Goal: Information Seeking & Learning: Check status

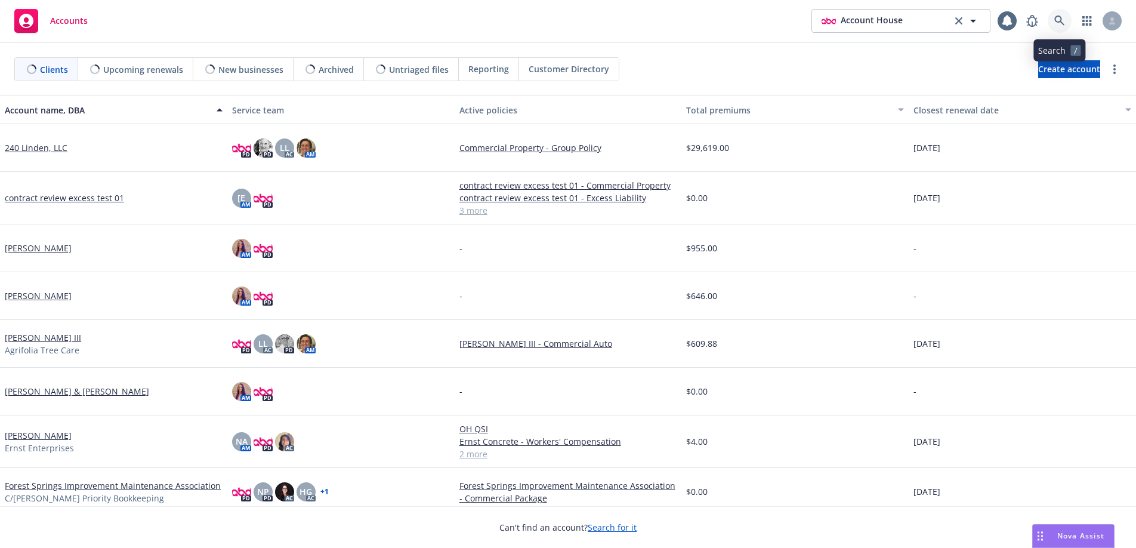
click at [1059, 19] on icon at bounding box center [1059, 21] width 11 height 11
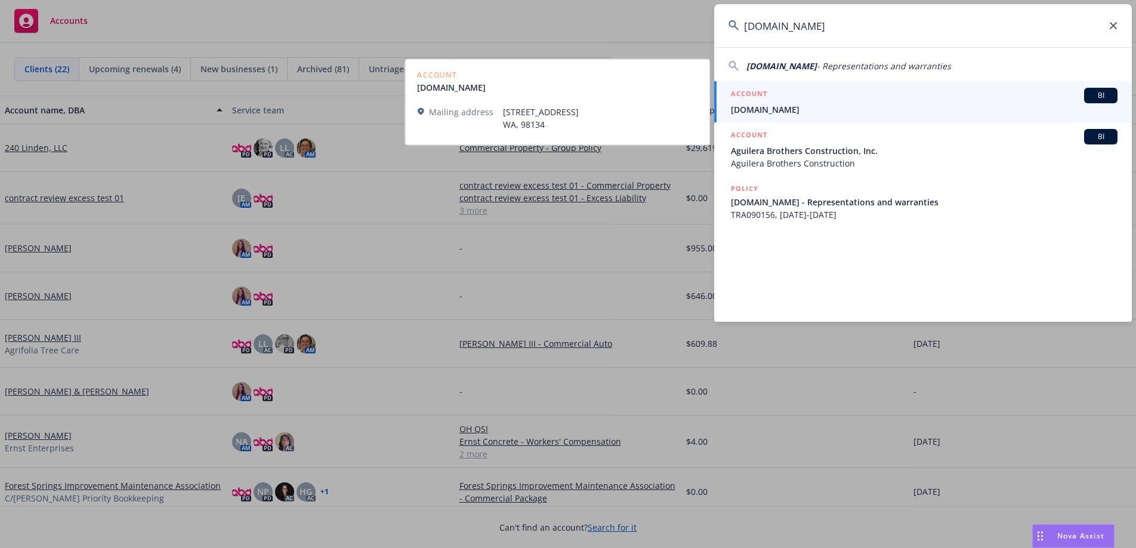
type input "[DOMAIN_NAME]"
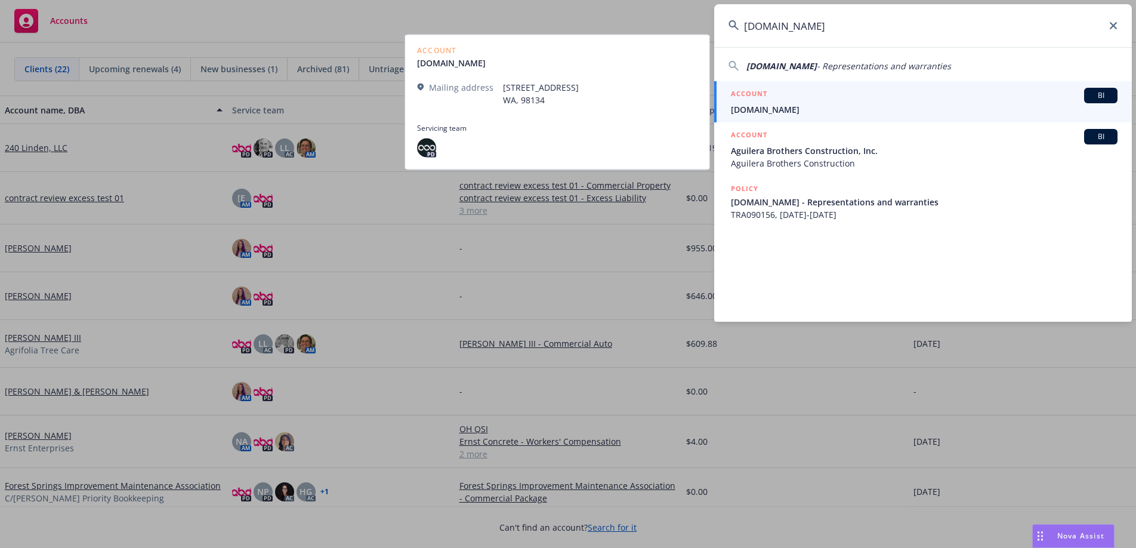
click at [790, 90] on div "ACCOUNT BI" at bounding box center [924, 96] width 387 height 16
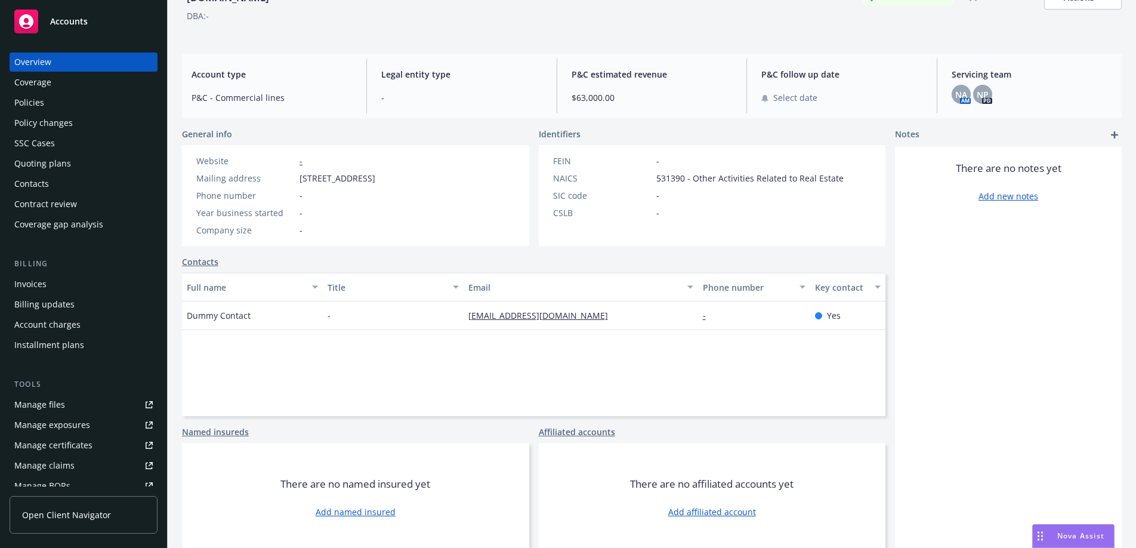
scroll to position [76, 0]
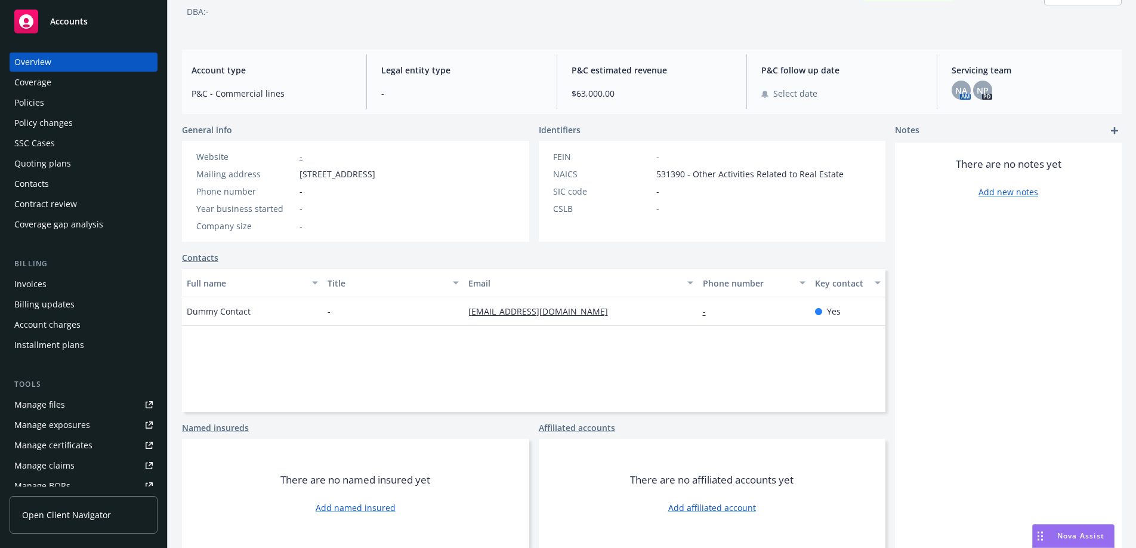
click at [78, 77] on div "Coverage" at bounding box center [83, 82] width 138 height 19
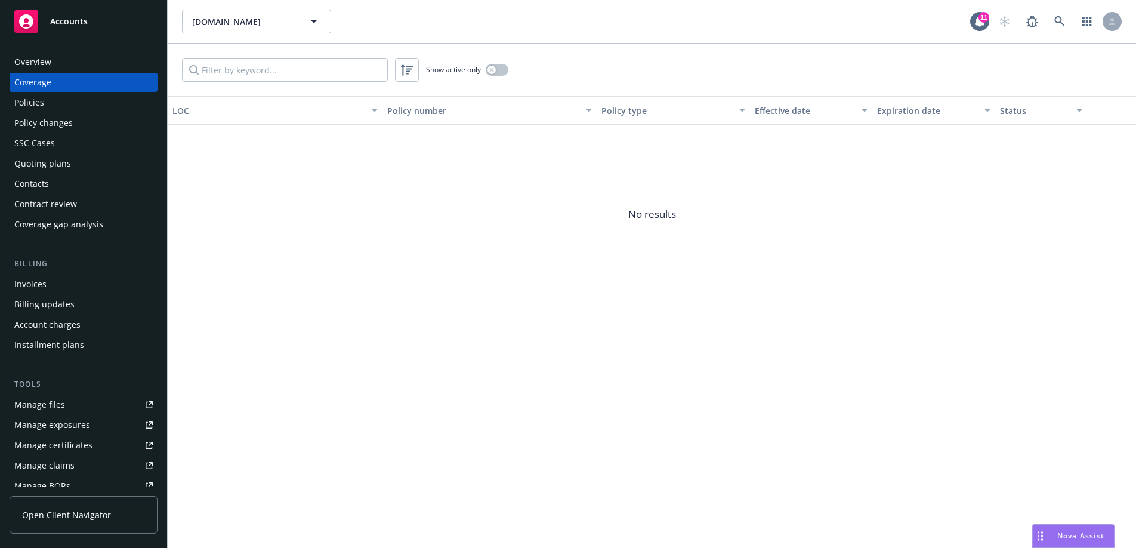
click at [87, 97] on div "Policies" at bounding box center [83, 102] width 138 height 19
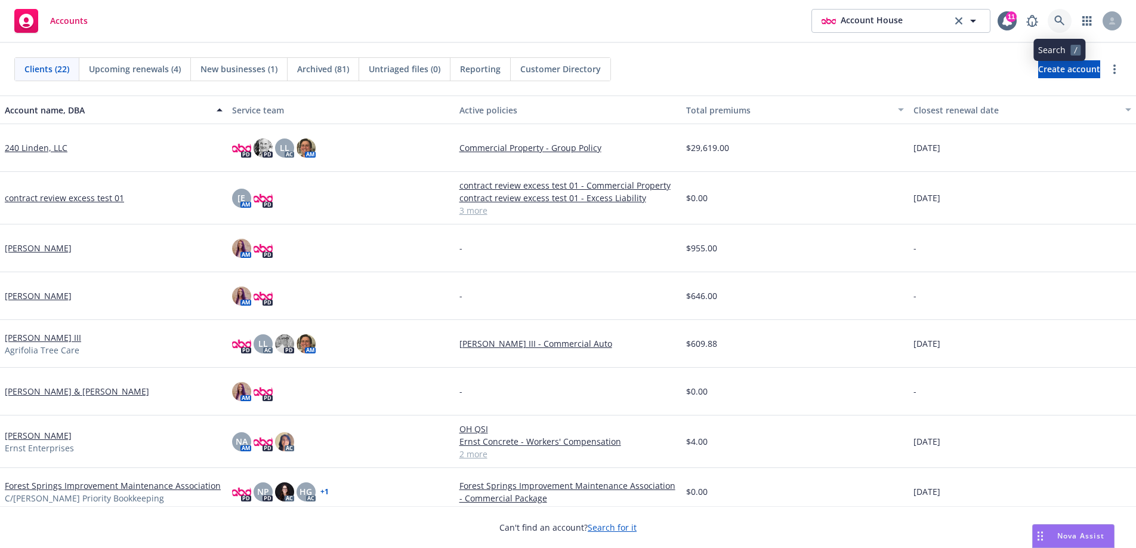
click at [1054, 24] on icon at bounding box center [1059, 21] width 11 height 11
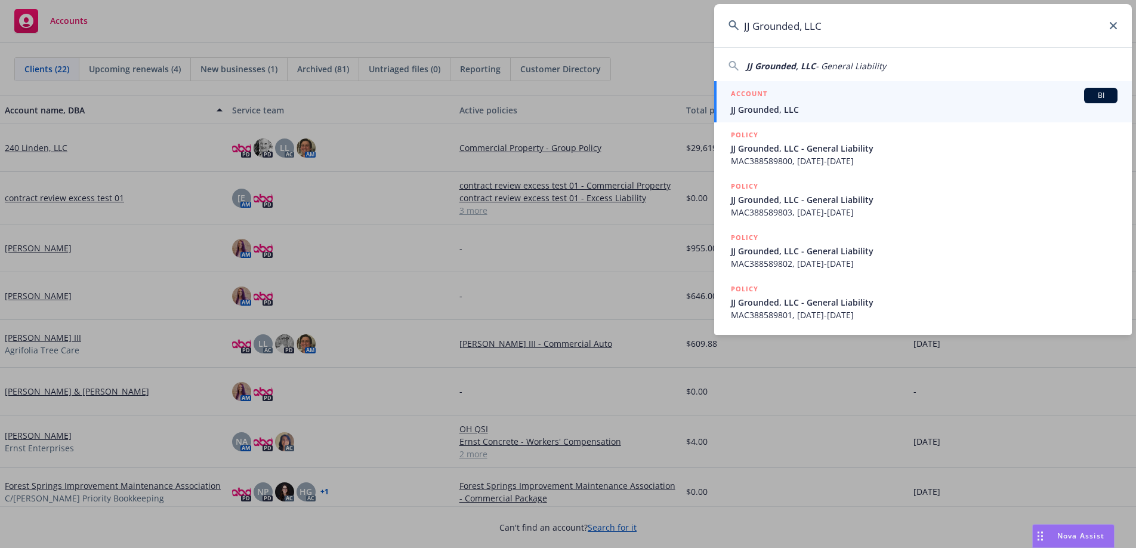
type input "JJ Grounded, LLC"
click at [894, 100] on div "ACCOUNT BI" at bounding box center [924, 96] width 387 height 16
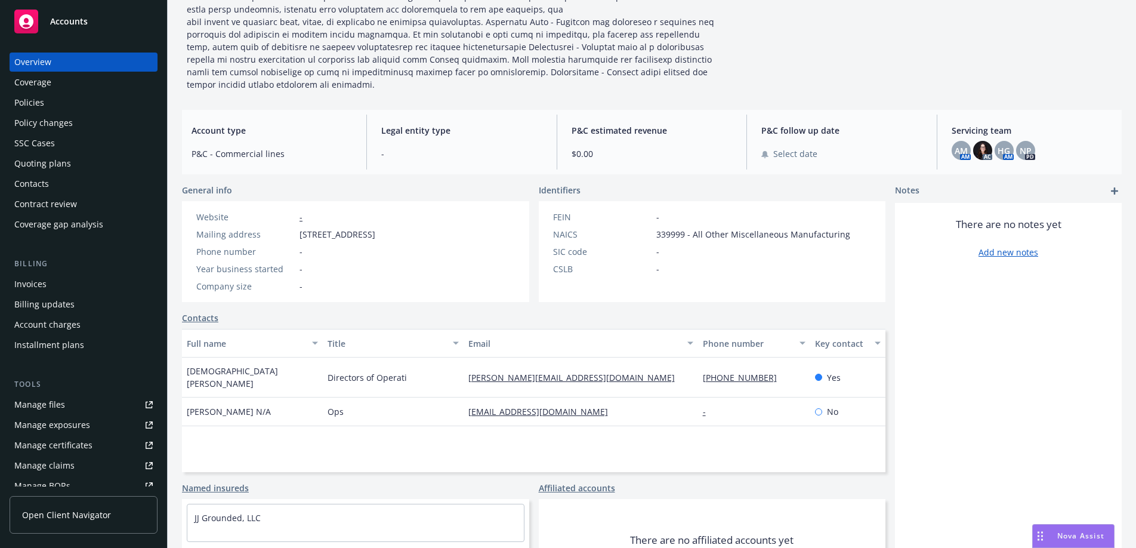
scroll to position [177, 0]
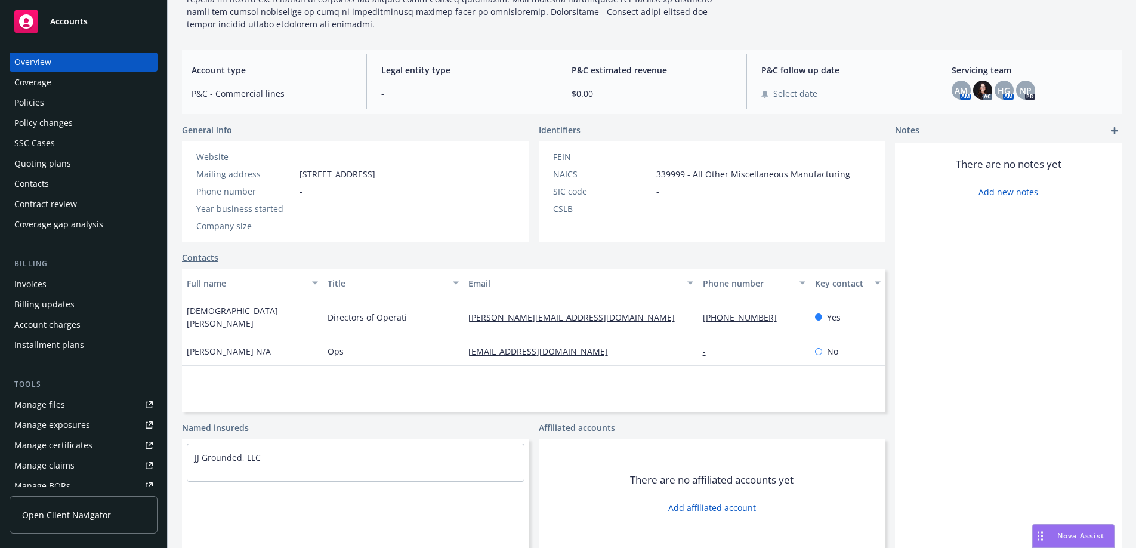
click at [76, 81] on div "Coverage" at bounding box center [83, 82] width 138 height 19
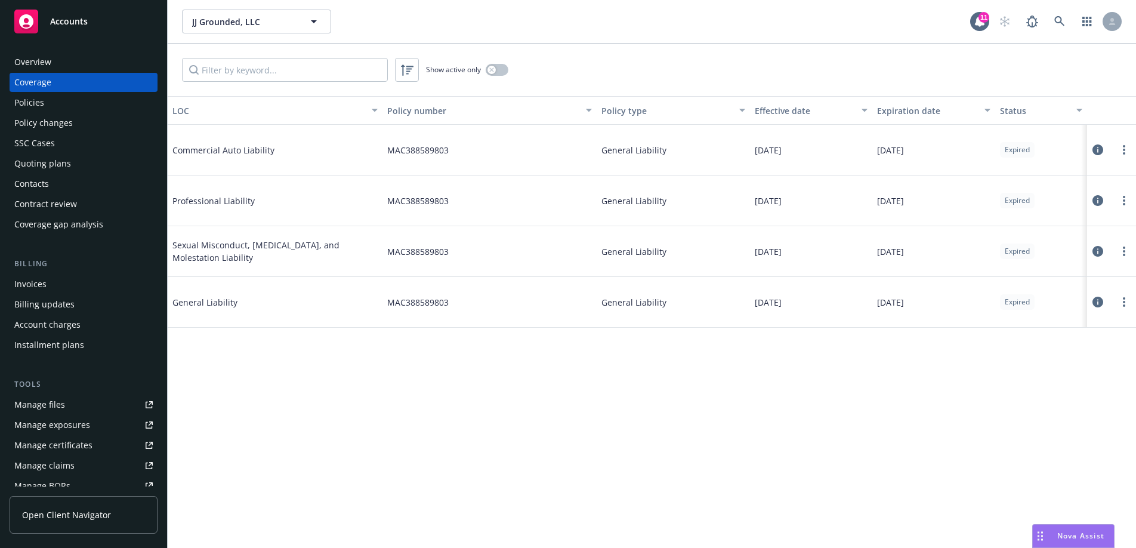
click at [60, 93] on div "Policies" at bounding box center [83, 102] width 138 height 19
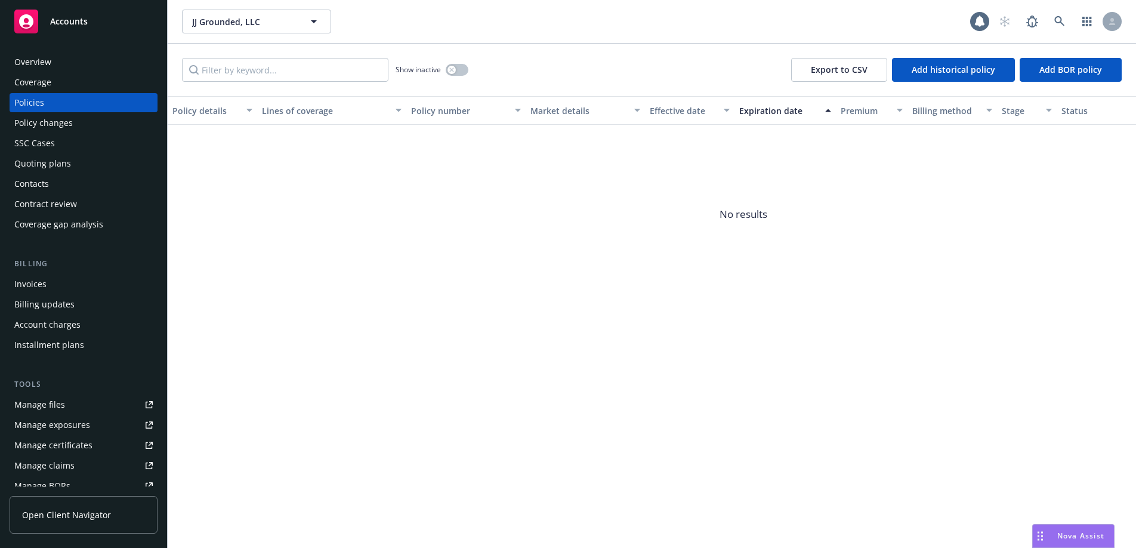
click at [55, 120] on div "Policy changes" at bounding box center [43, 122] width 58 height 19
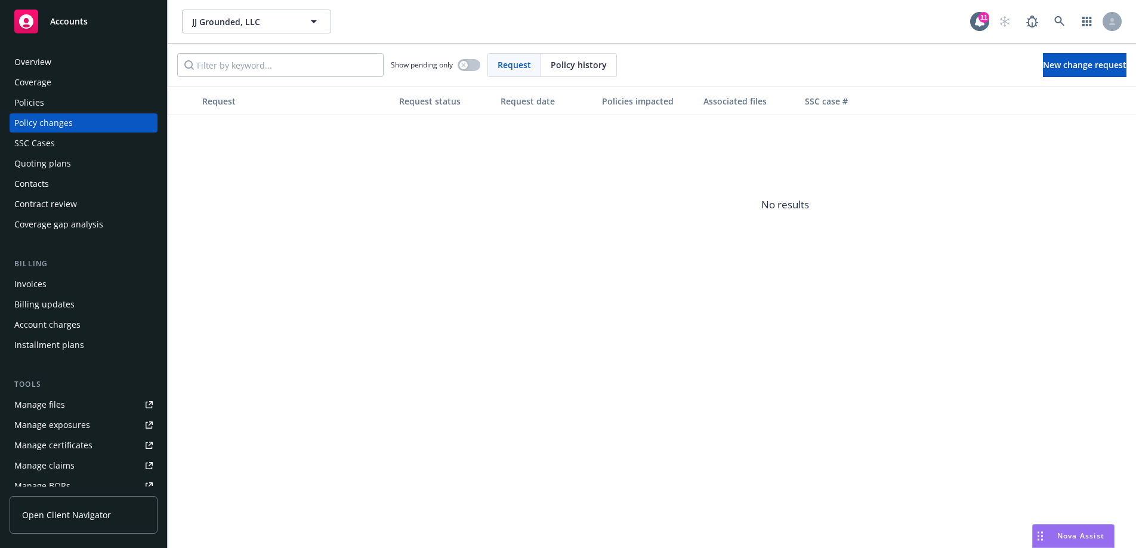
click at [52, 139] on div "SSC Cases" at bounding box center [34, 143] width 41 height 19
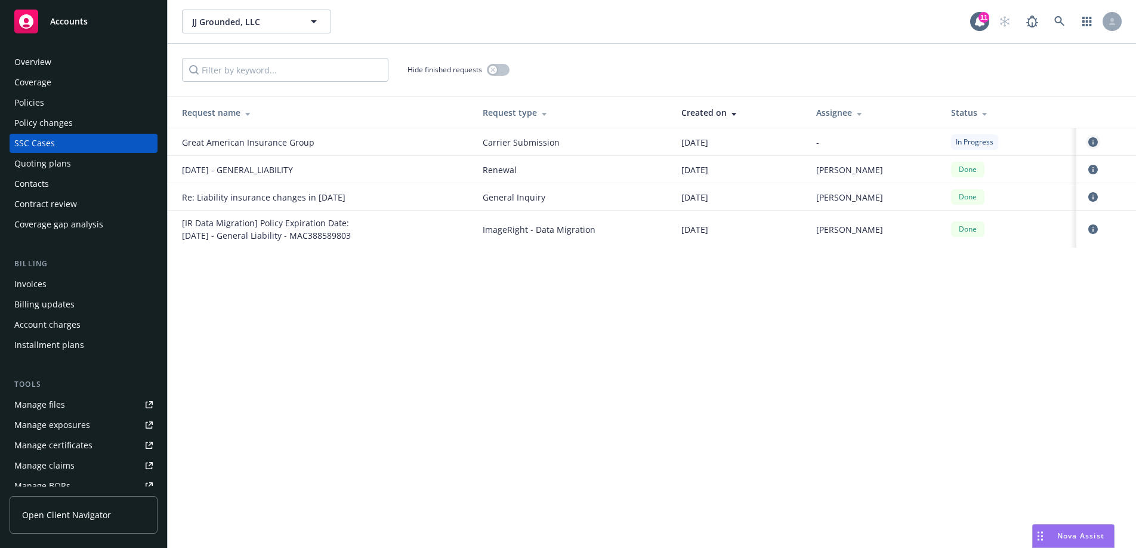
click at [1092, 141] on icon "circleInformation" at bounding box center [1093, 142] width 10 height 10
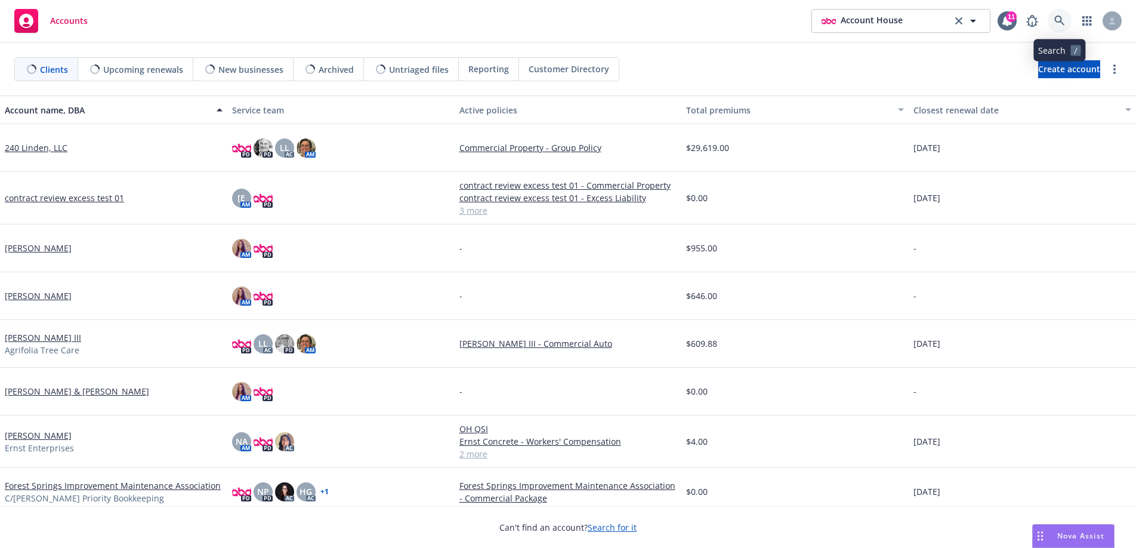
click at [1065, 23] on link at bounding box center [1060, 21] width 24 height 24
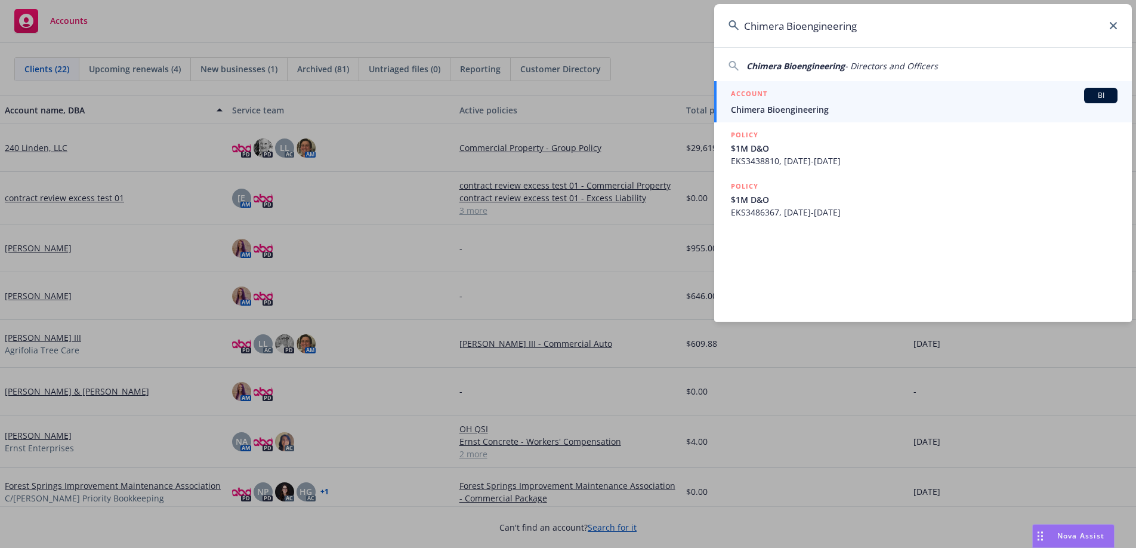
click at [858, 72] on div "Chimera Bioengineering - Directors and Officers ACCOUNT BI Chimera Bioengineeri…" at bounding box center [923, 184] width 418 height 274
click at [829, 63] on span "Chimera Bioengineering" at bounding box center [796, 65] width 98 height 11
type input "Chimera Bioengineering - Directors and Officers"
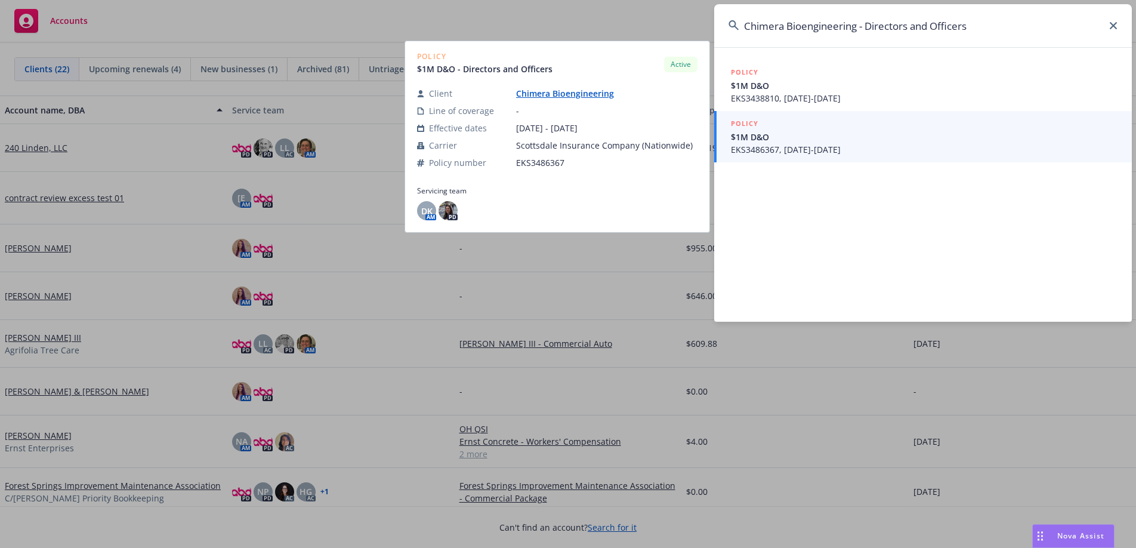
click at [572, 94] on link "Chimera Bioengineering" at bounding box center [569, 93] width 107 height 11
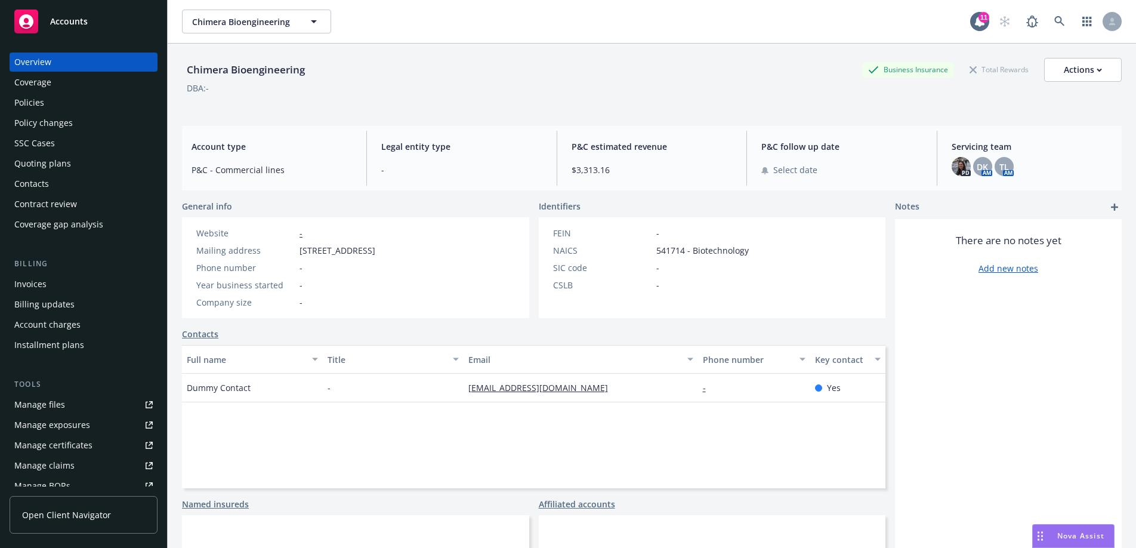
click at [473, 97] on div "Chimera Bioengineering Business Insurance Total Rewards Actions DBA: -" at bounding box center [652, 82] width 940 height 49
click at [417, 67] on div "Chimera Bioengineering Business Insurance Total Rewards Actions" at bounding box center [652, 70] width 940 height 24
click at [274, 73] on div "Chimera Bioengineering" at bounding box center [246, 70] width 128 height 16
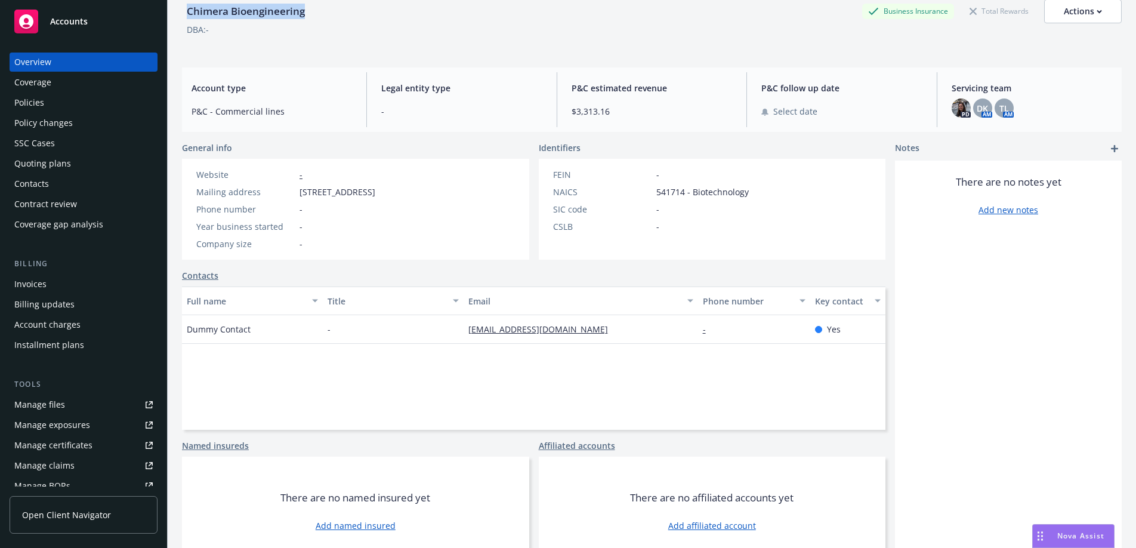
scroll to position [89, 0]
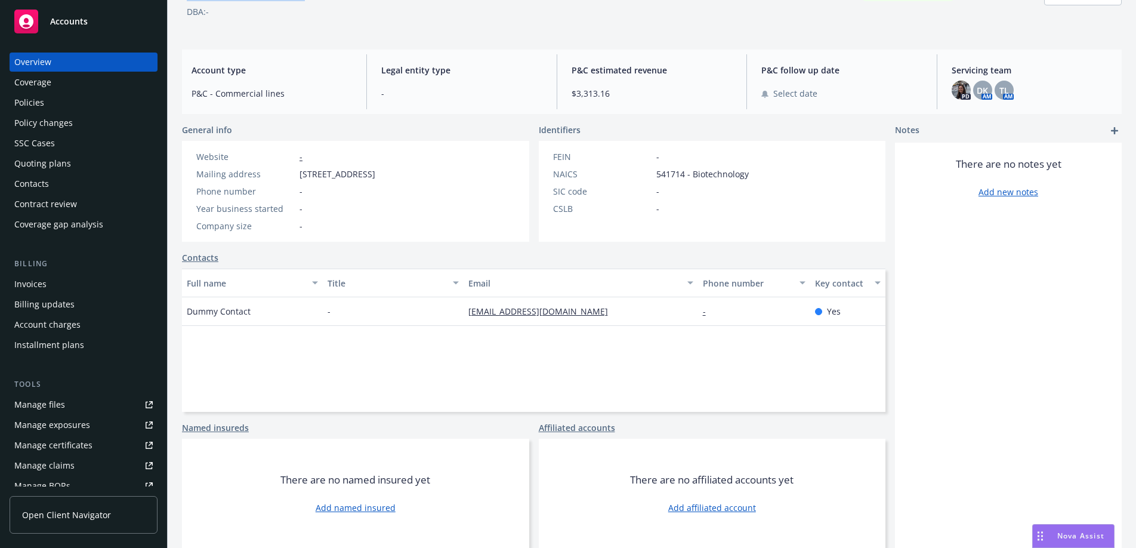
click at [102, 84] on div "Coverage" at bounding box center [83, 82] width 138 height 19
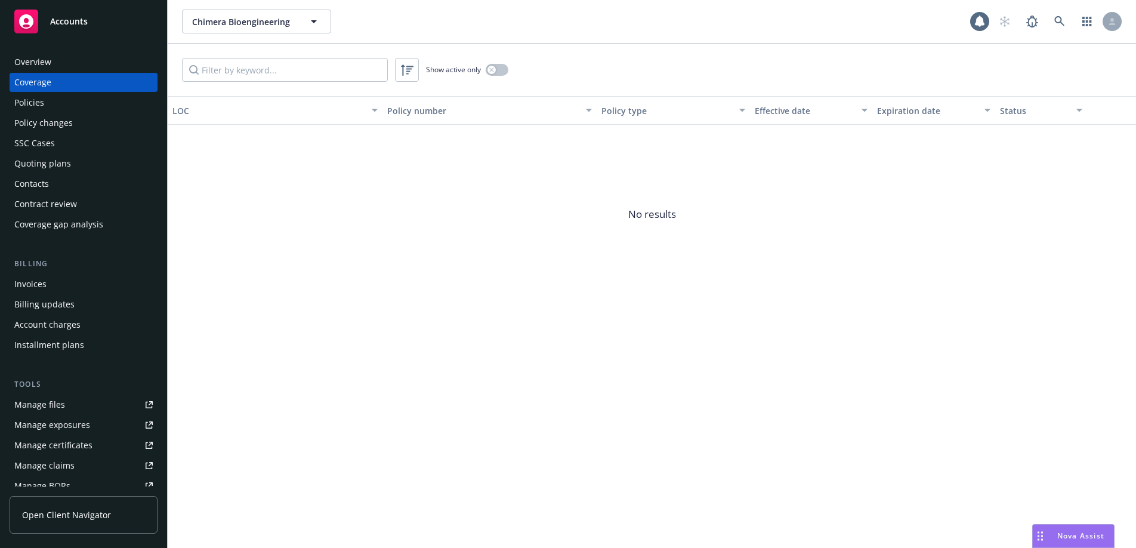
click at [85, 103] on div "Policies" at bounding box center [83, 102] width 138 height 19
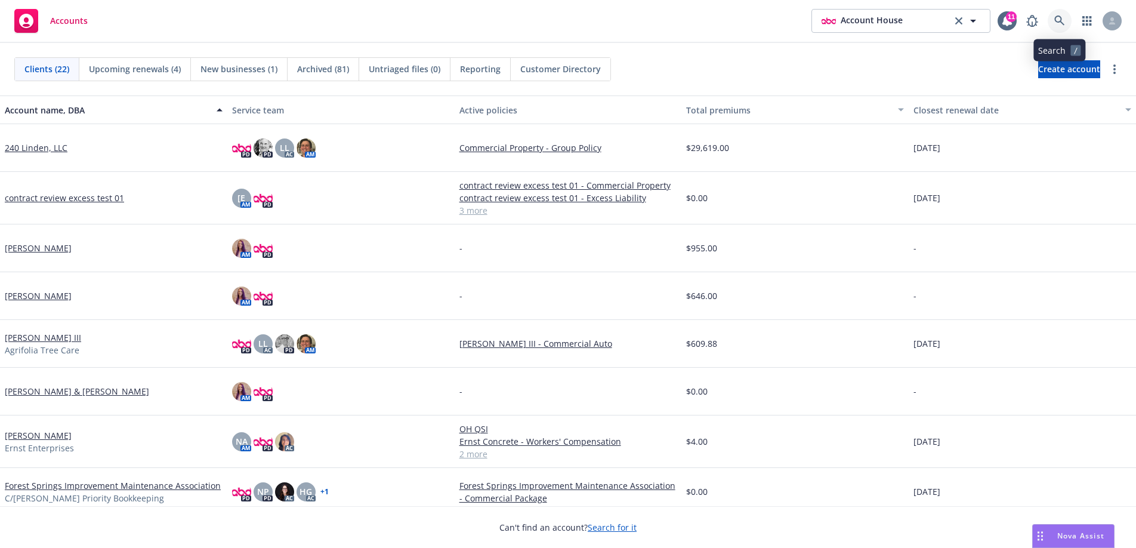
click at [1062, 16] on icon at bounding box center [1059, 21] width 11 height 11
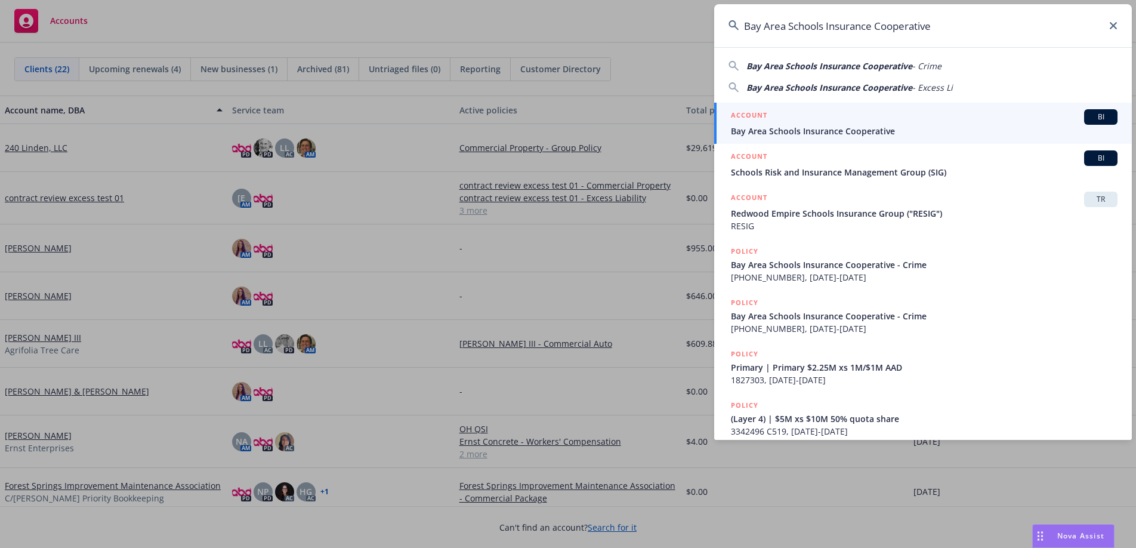
type input "Bay Area Schools Insurance Cooperative"
click at [819, 122] on div "ACCOUNT BI" at bounding box center [924, 117] width 387 height 16
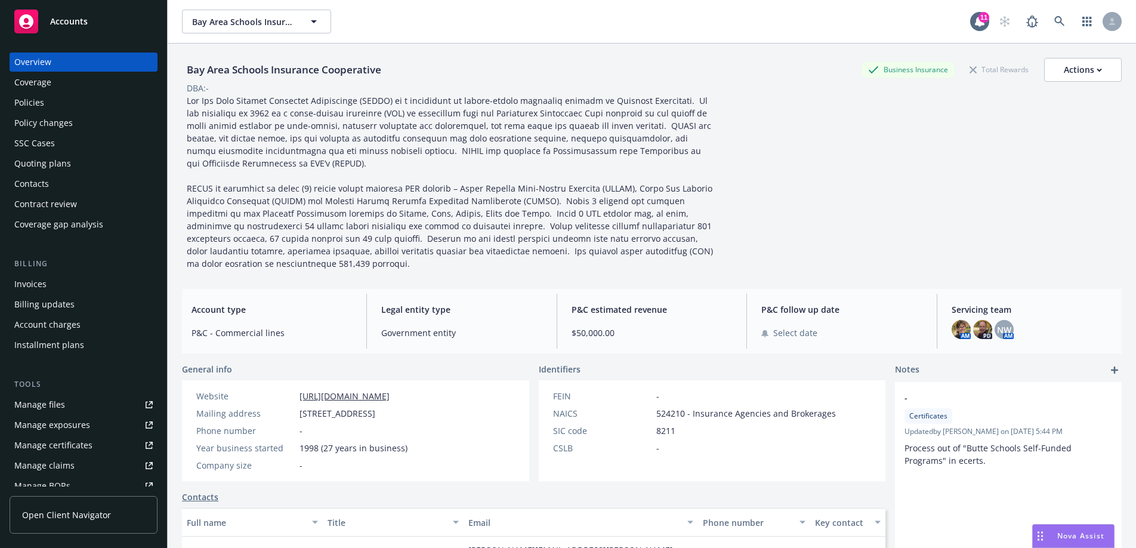
click at [60, 83] on div "Coverage" at bounding box center [83, 82] width 138 height 19
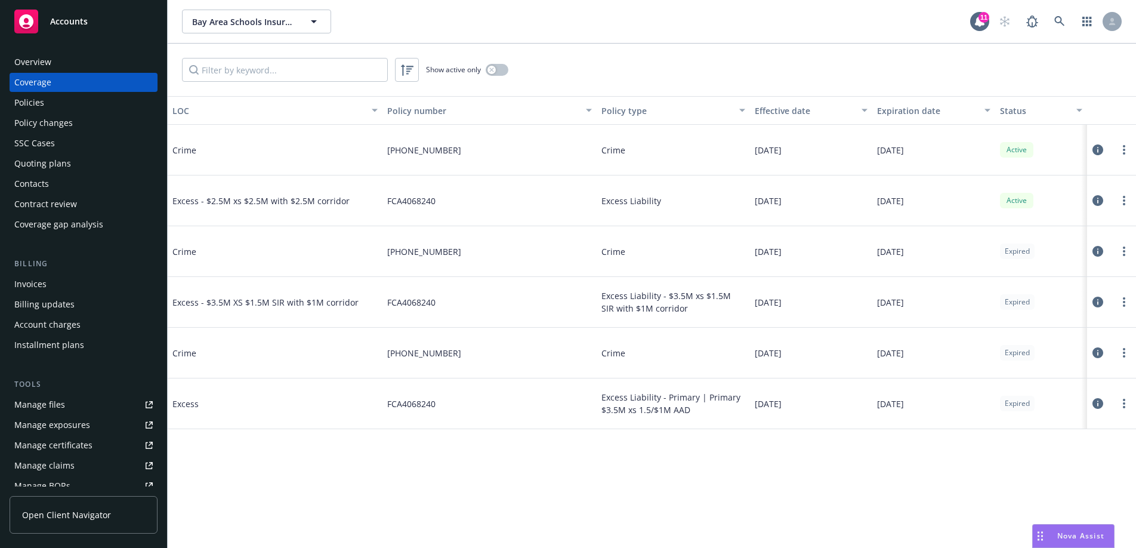
click at [385, 153] on div "08-072-00-49" at bounding box center [490, 150] width 215 height 51
click at [95, 104] on div "Policies" at bounding box center [83, 102] width 138 height 19
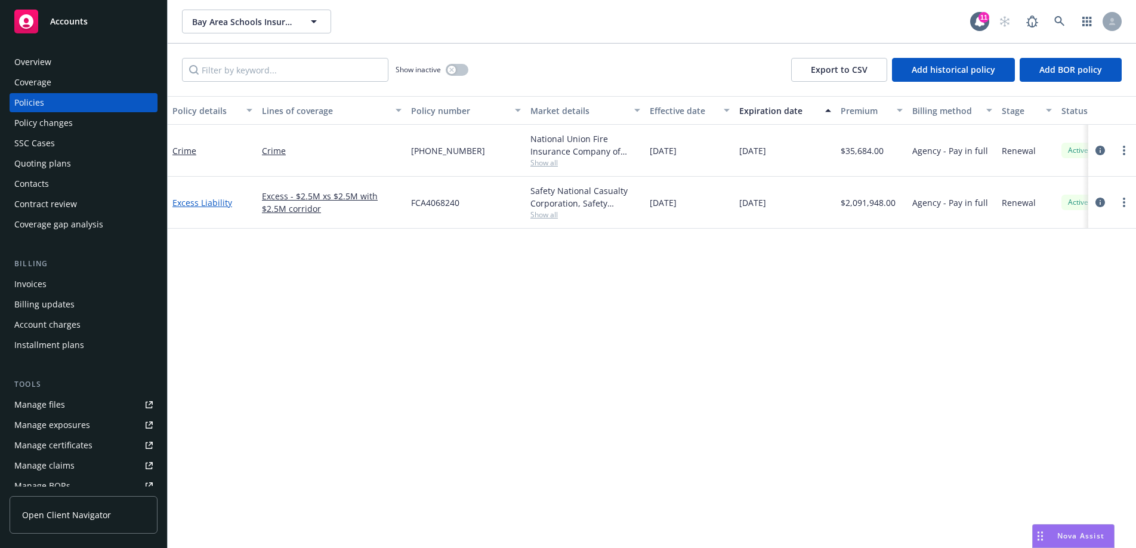
click at [210, 206] on link "Excess Liability" at bounding box center [202, 202] width 60 height 11
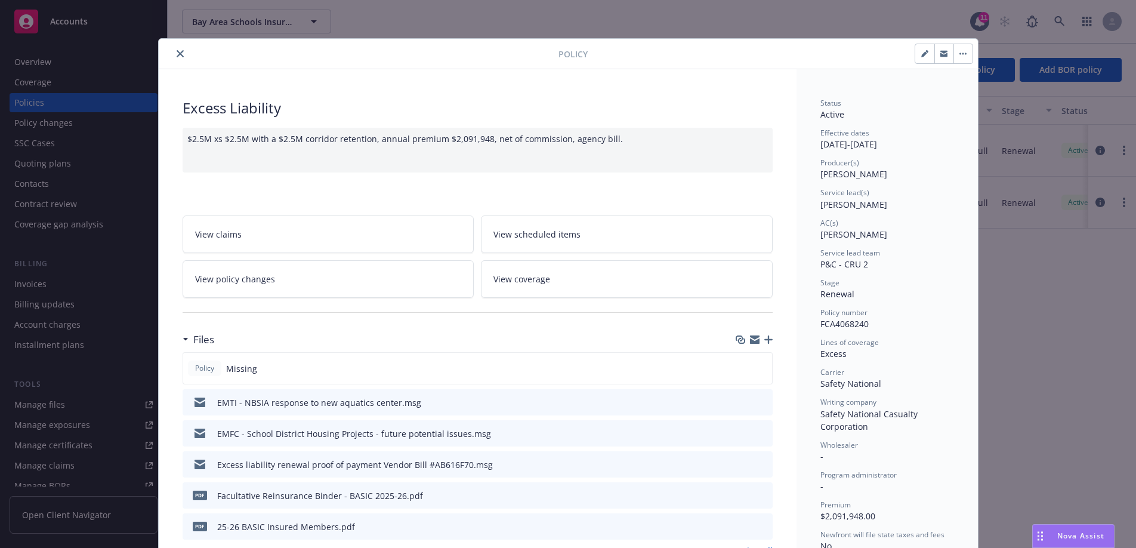
click at [674, 21] on div "Policy Excess Liability $2.5M xs $2.5M with a $2.5M corridor retention, annual …" at bounding box center [568, 274] width 1136 height 548
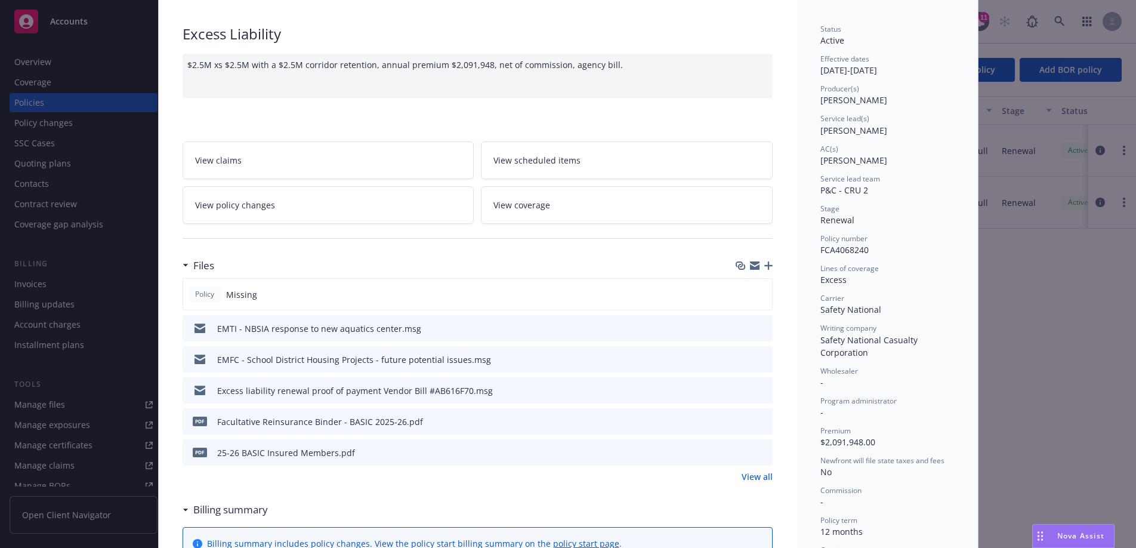
scroll to position [76, 0]
